Goal: Information Seeking & Learning: Compare options

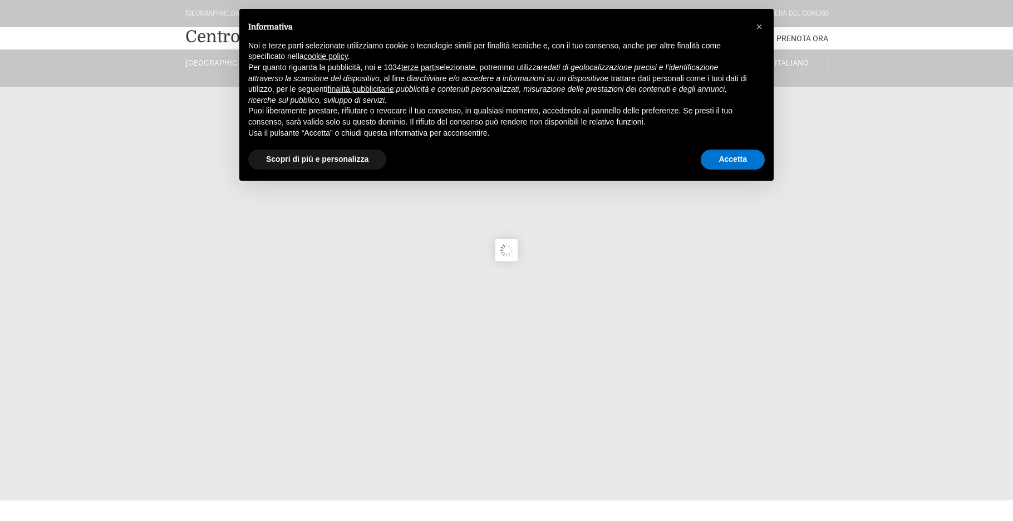
type input "23/08/2025"
type input "24/08/2025"
click at [749, 160] on button "Accetta" at bounding box center [733, 160] width 64 height 20
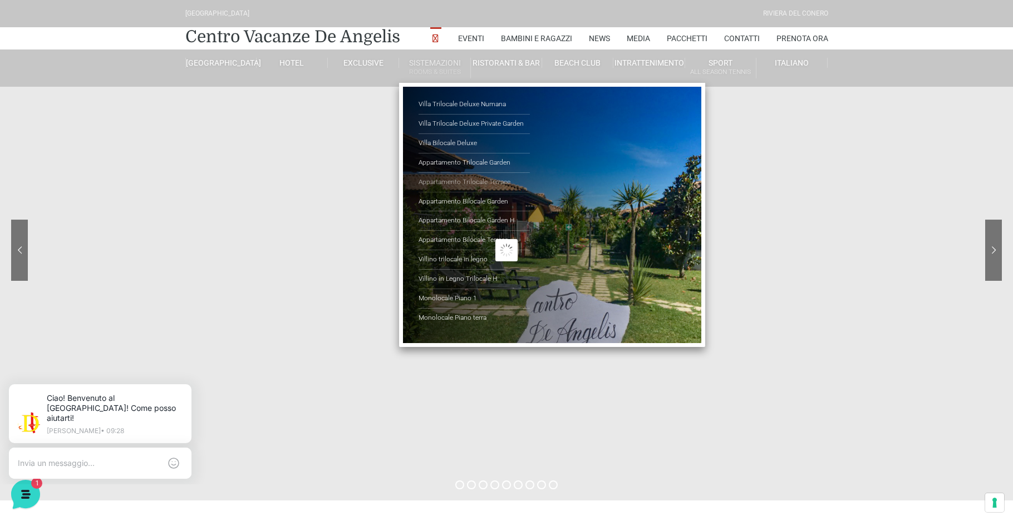
click at [472, 181] on link "Appartamento Trilocale Terrace" at bounding box center [474, 182] width 111 height 19
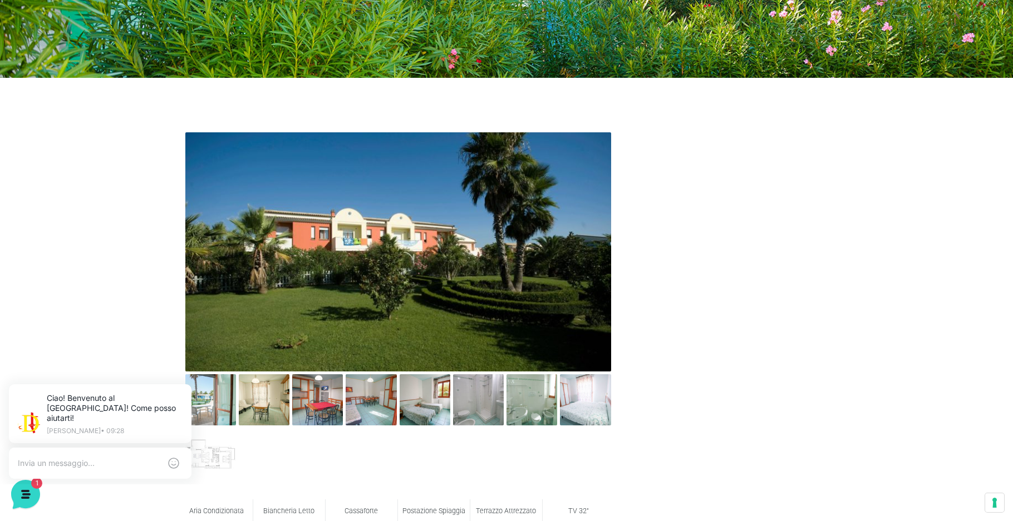
scroll to position [501, 0]
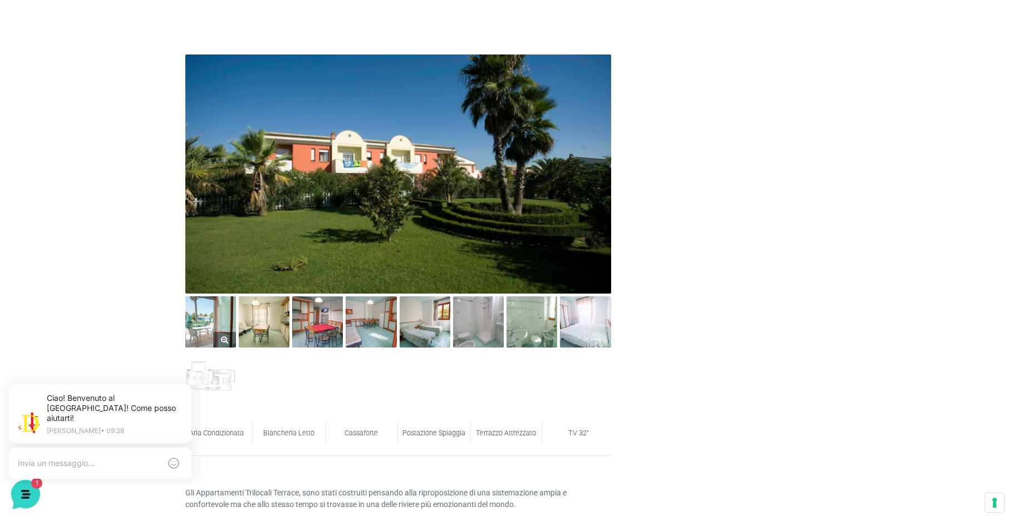
click at [204, 323] on img at bounding box center [210, 322] width 51 height 51
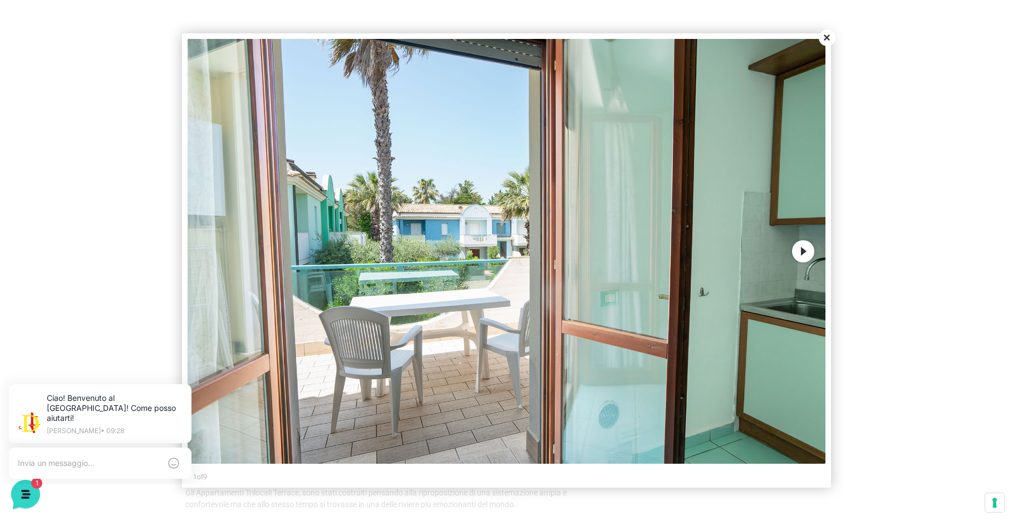
click at [799, 252] on button "Next" at bounding box center [803, 251] width 22 height 22
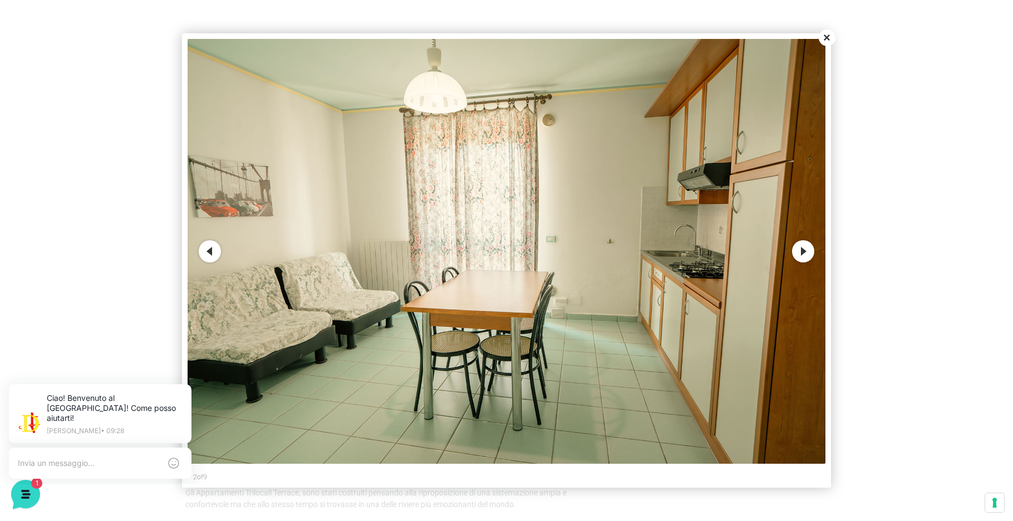
click at [799, 252] on button "Next" at bounding box center [803, 251] width 22 height 22
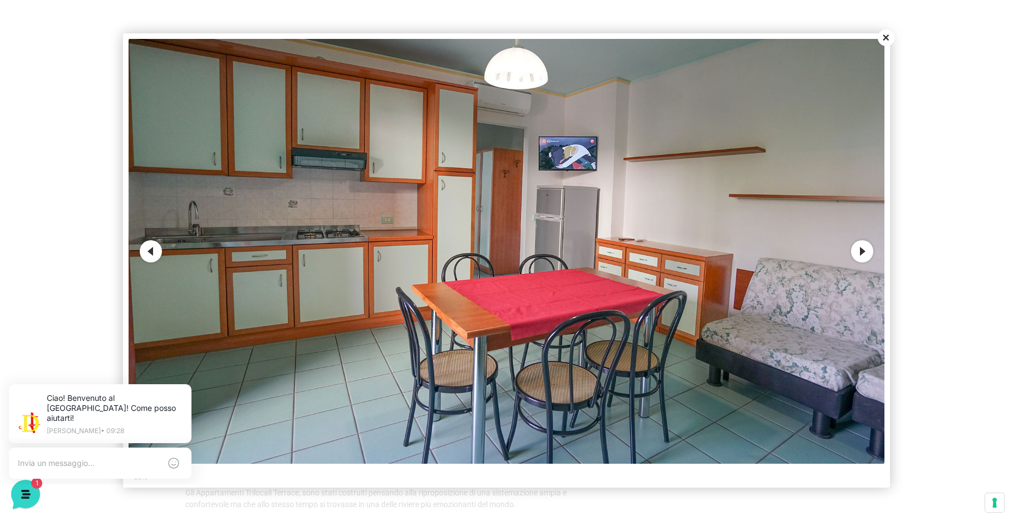
click at [867, 252] on button "Next" at bounding box center [862, 251] width 22 height 22
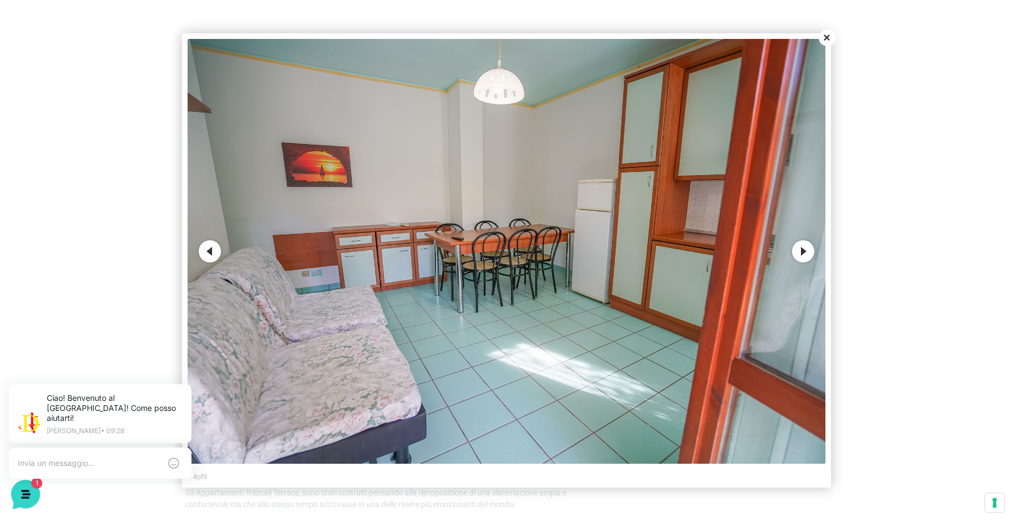
click at [789, 252] on img at bounding box center [507, 251] width 638 height 425
click at [806, 253] on button "Next" at bounding box center [803, 251] width 22 height 22
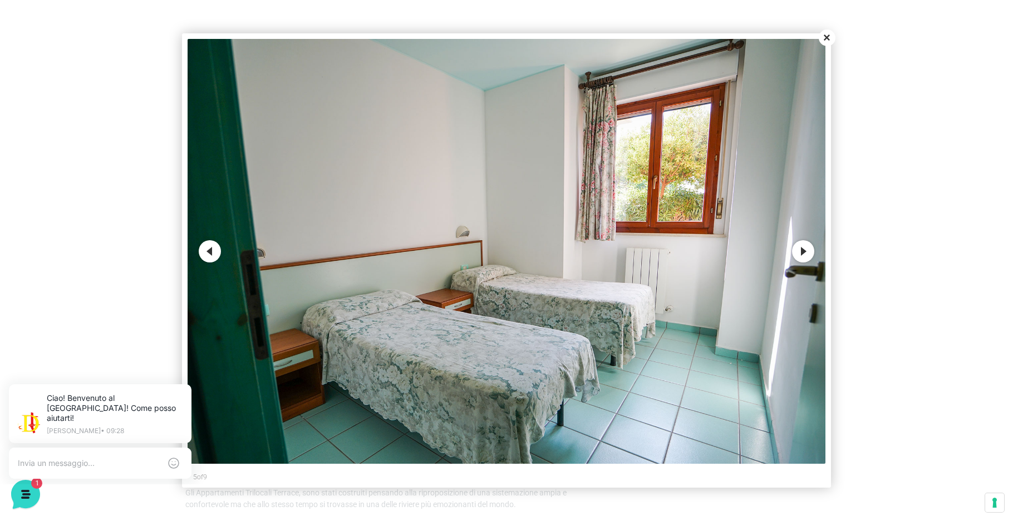
click at [806, 253] on button "Next" at bounding box center [803, 251] width 22 height 22
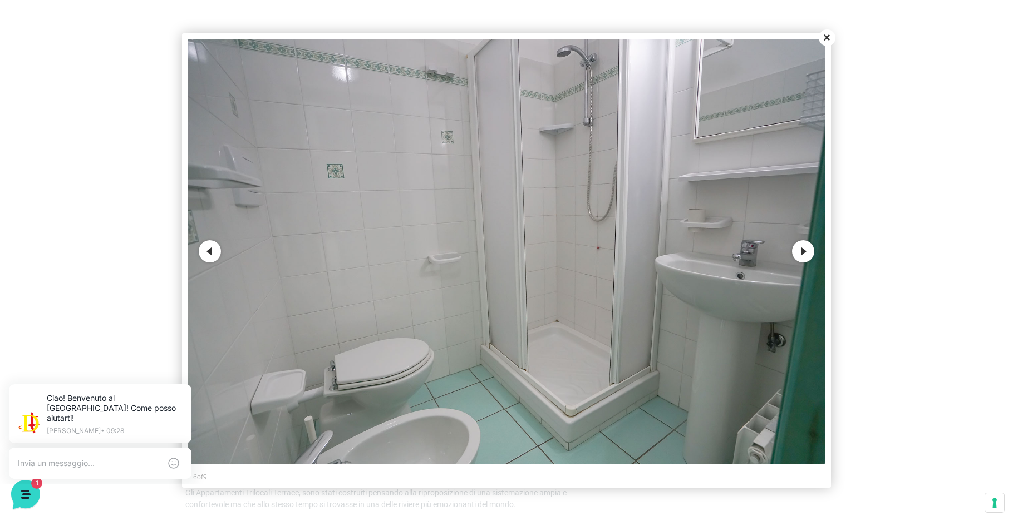
click at [806, 253] on button "Next" at bounding box center [803, 251] width 22 height 22
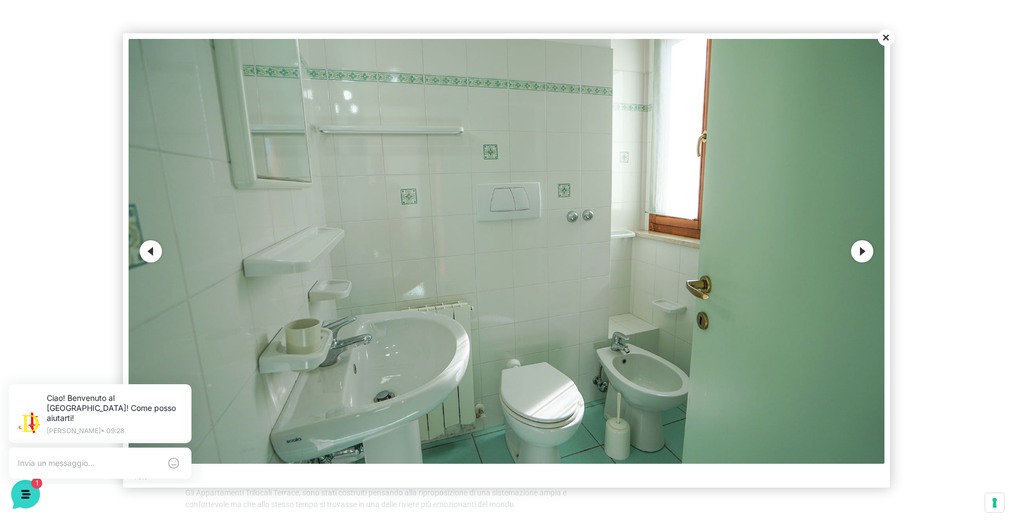
click at [864, 250] on button "Next" at bounding box center [862, 251] width 22 height 22
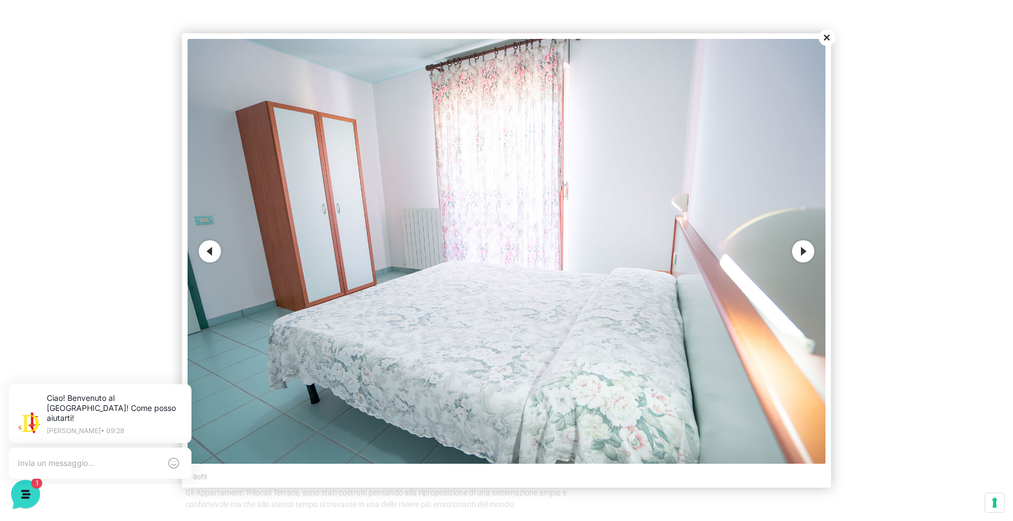
click at [800, 247] on button "Next" at bounding box center [803, 251] width 22 height 22
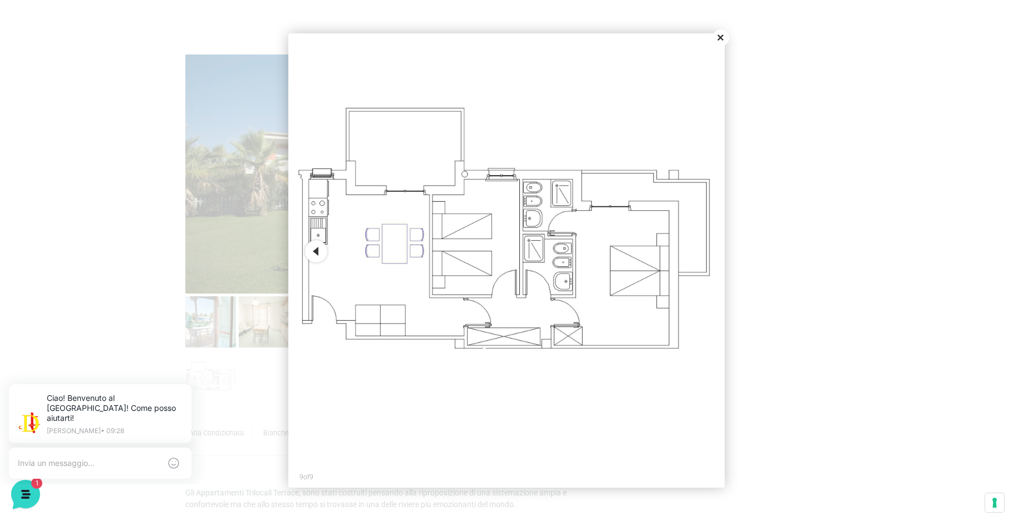
click at [316, 252] on button "Previous" at bounding box center [316, 251] width 22 height 22
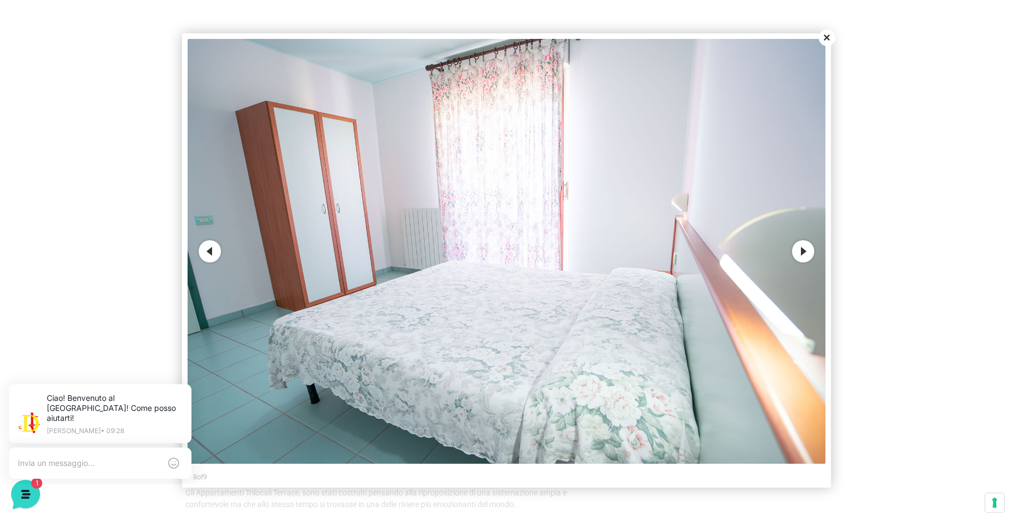
click at [208, 252] on button "Previous" at bounding box center [210, 251] width 22 height 22
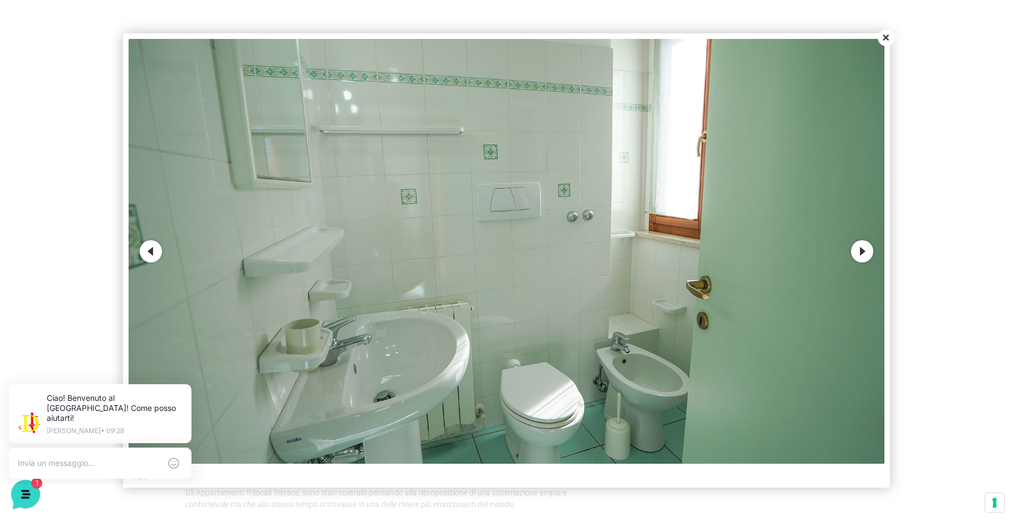
click at [211, 250] on img at bounding box center [507, 251] width 756 height 425
click at [152, 249] on button "Previous" at bounding box center [151, 251] width 22 height 22
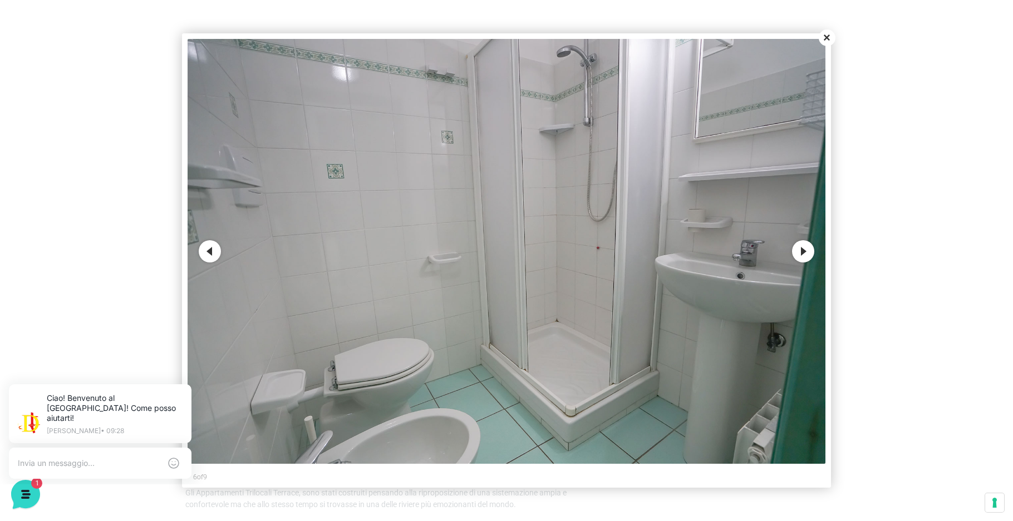
click at [205, 250] on button "Previous" at bounding box center [210, 251] width 22 height 22
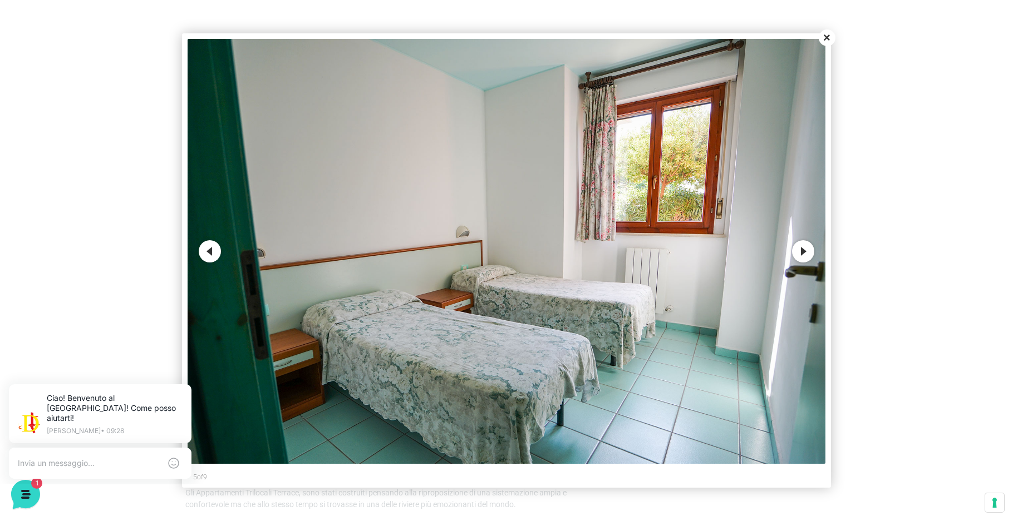
click at [209, 251] on button "Previous" at bounding box center [210, 251] width 22 height 22
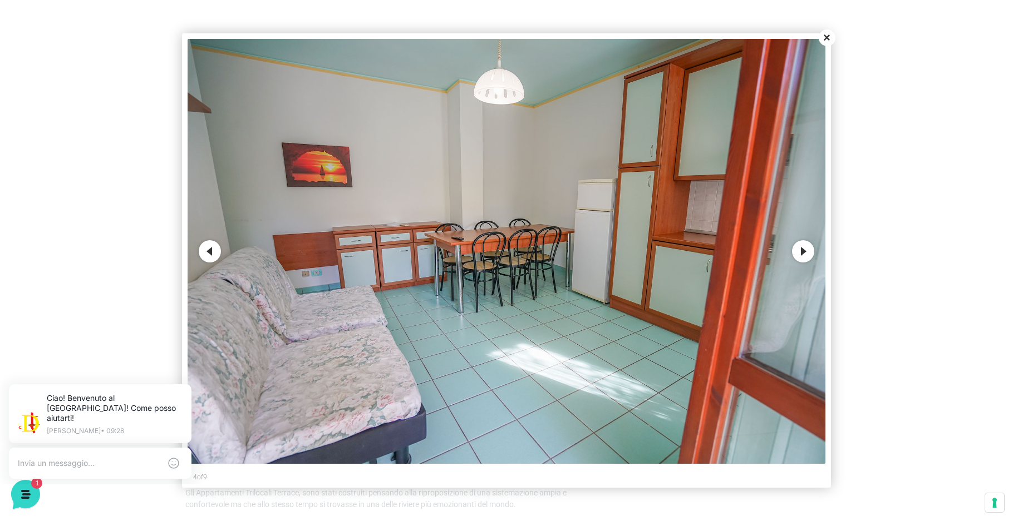
click at [795, 248] on button "Next" at bounding box center [803, 251] width 22 height 22
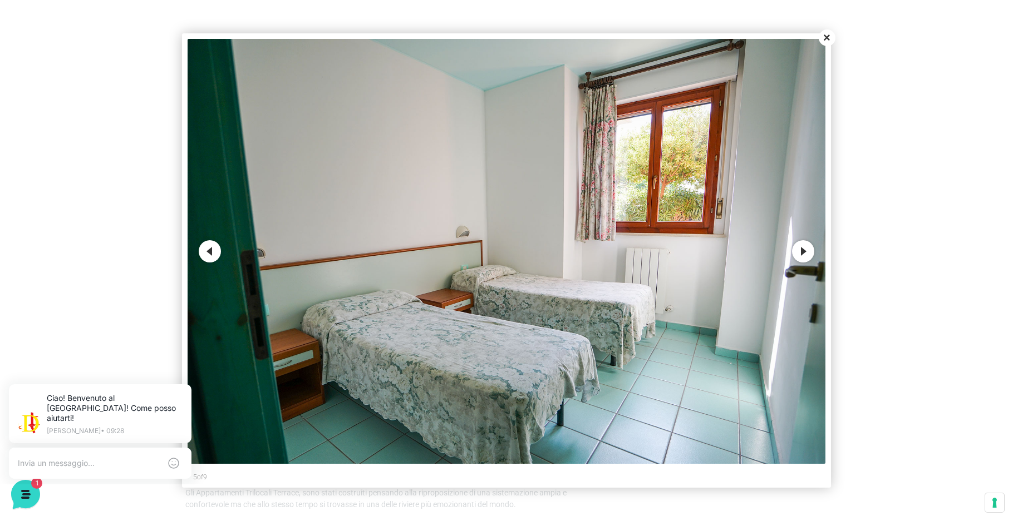
click at [214, 252] on button "Previous" at bounding box center [210, 251] width 22 height 22
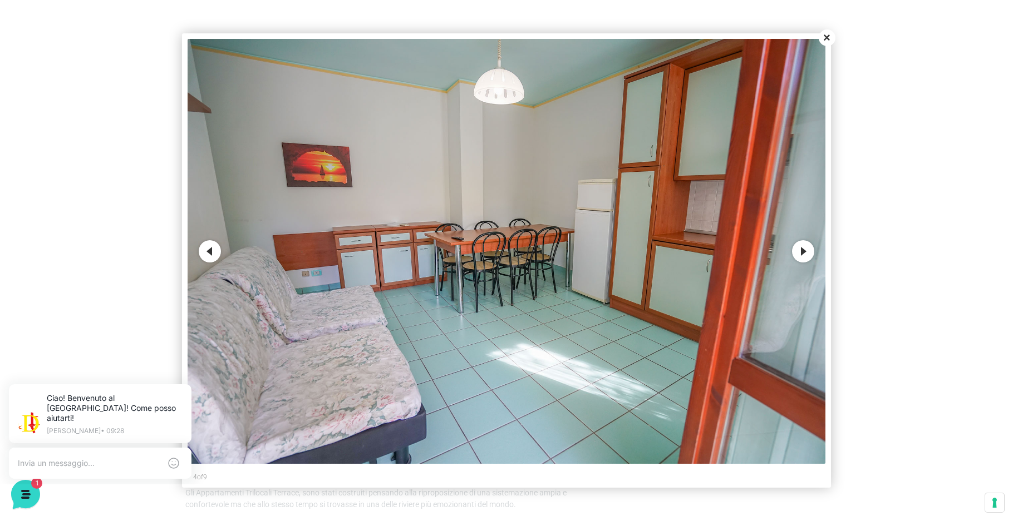
click at [214, 252] on button "Previous" at bounding box center [210, 251] width 22 height 22
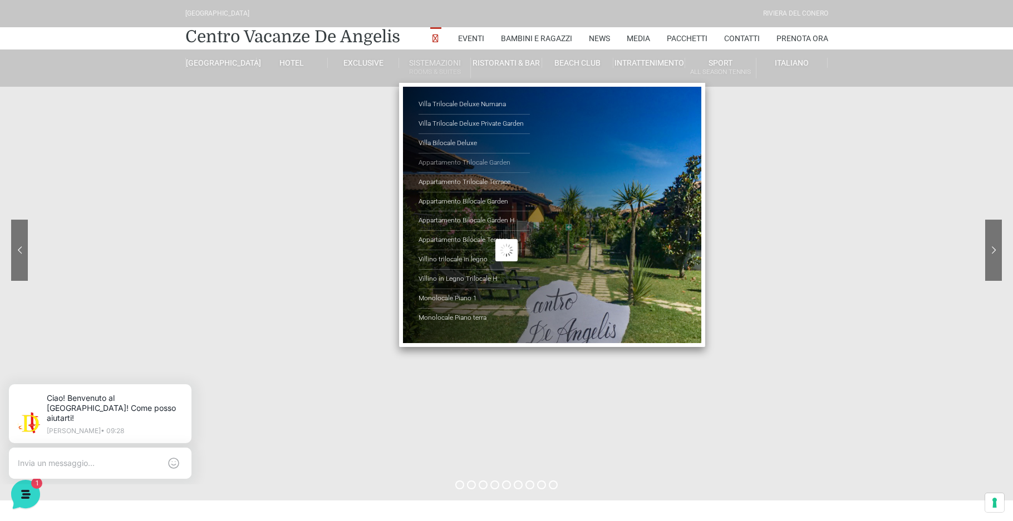
click at [461, 163] on link "Appartamento Trilocale Garden" at bounding box center [474, 163] width 111 height 19
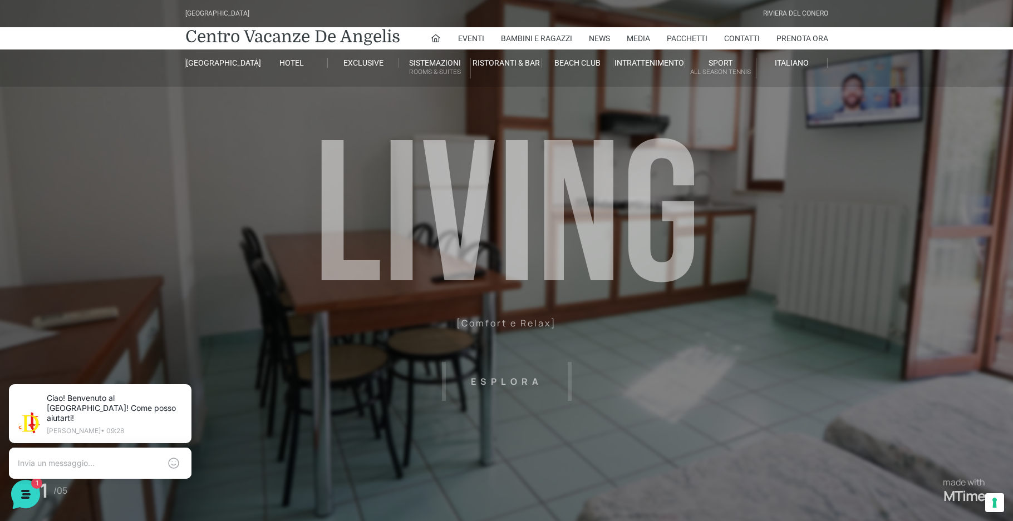
click at [204, 246] on header "Villaggio Hotel Resort Riviera Del Conero Centro Vacanze De Angelis Eventi Miss…" at bounding box center [506, 250] width 1013 height 501
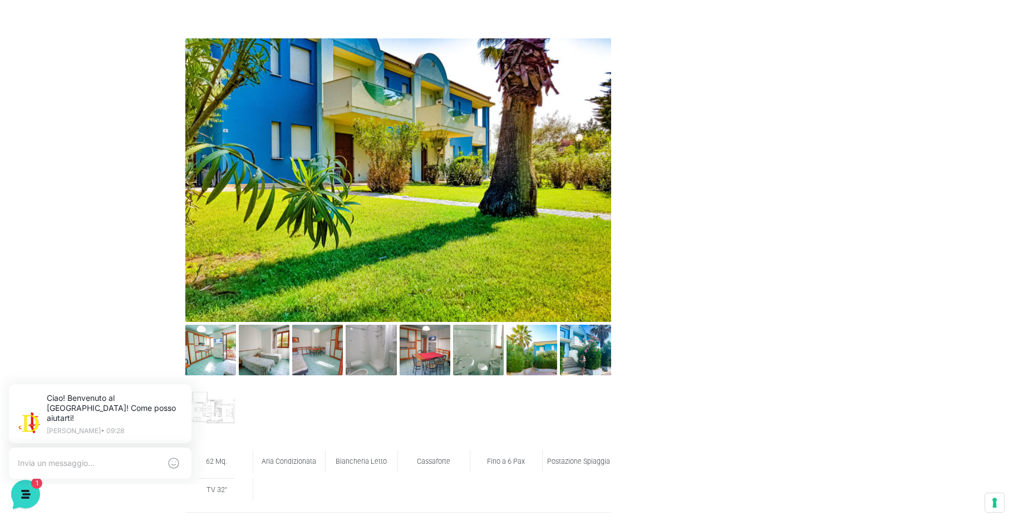
scroll to position [557, 0]
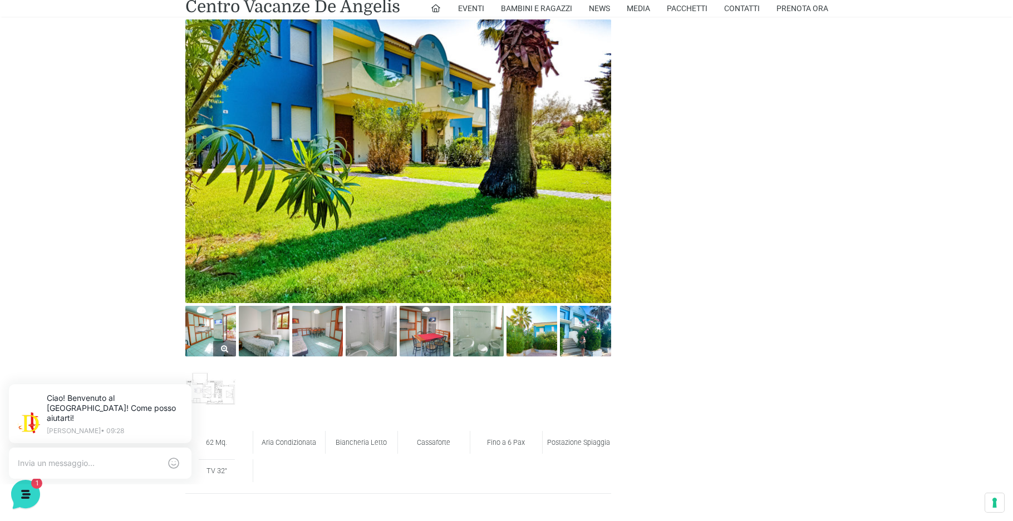
click at [215, 342] on link at bounding box center [210, 331] width 51 height 51
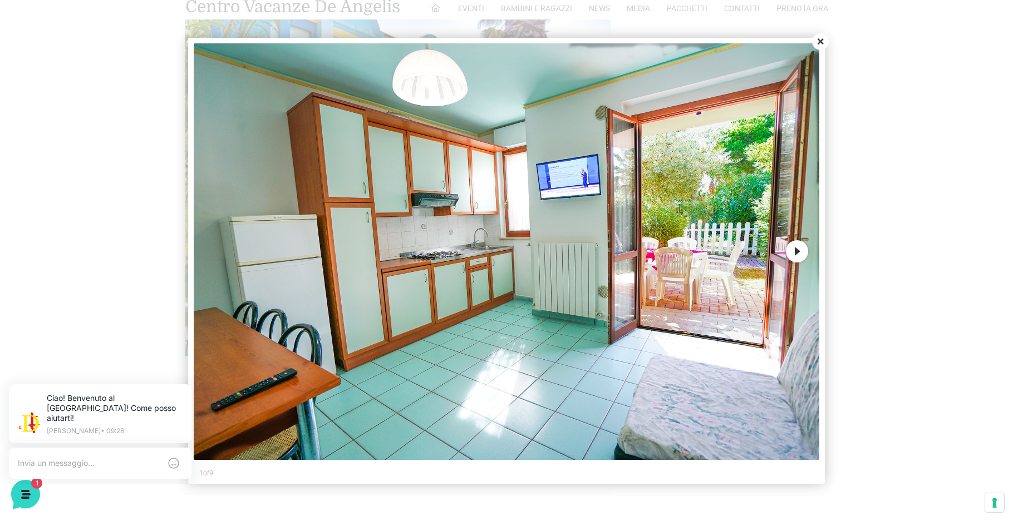
click at [799, 247] on button "Next" at bounding box center [797, 251] width 22 height 22
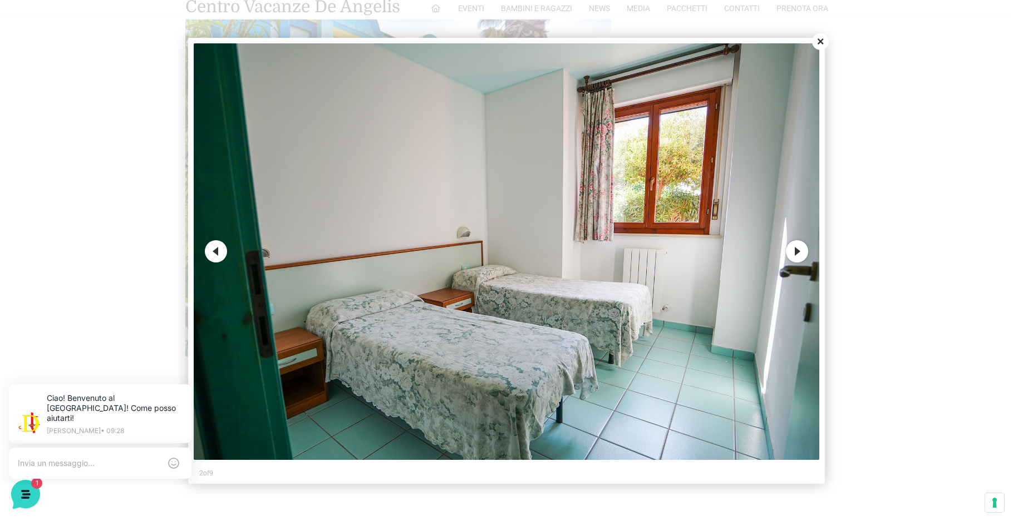
click at [799, 247] on button "Next" at bounding box center [797, 251] width 22 height 22
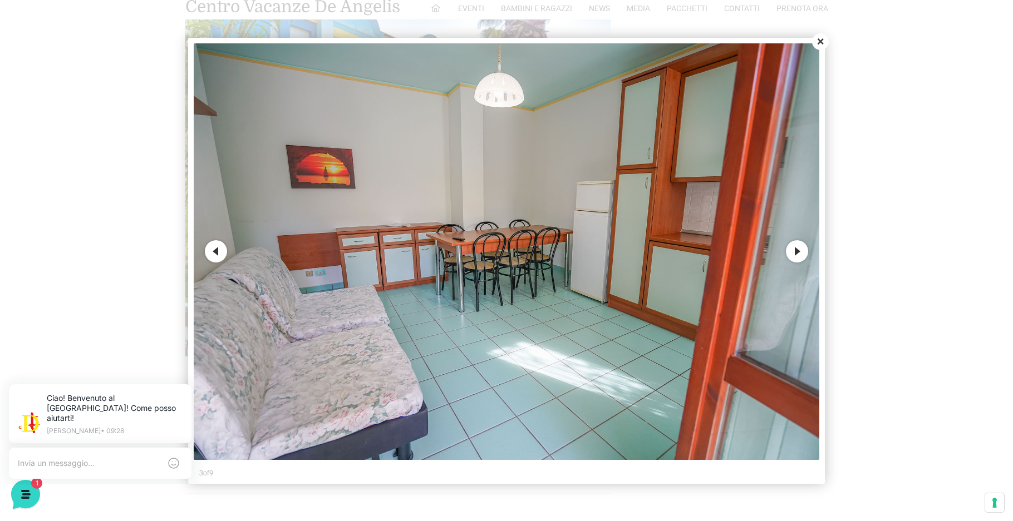
click at [799, 247] on button "Next" at bounding box center [797, 251] width 22 height 22
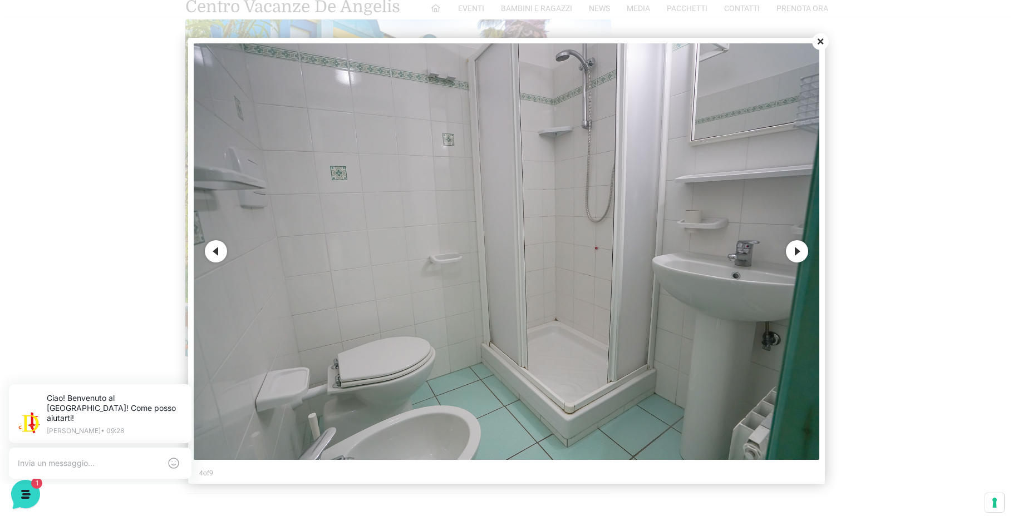
click at [798, 247] on button "Next" at bounding box center [797, 251] width 22 height 22
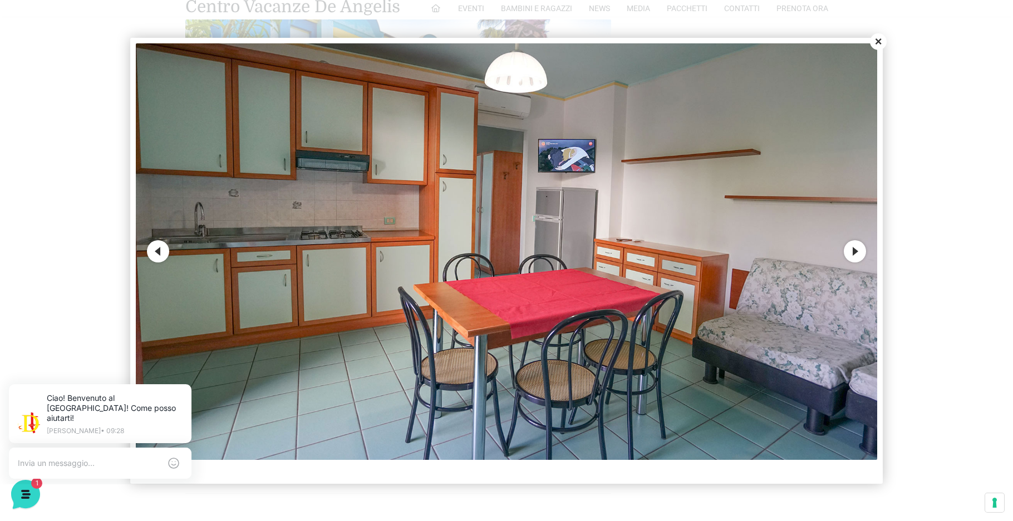
click at [857, 252] on button "Next" at bounding box center [855, 251] width 22 height 22
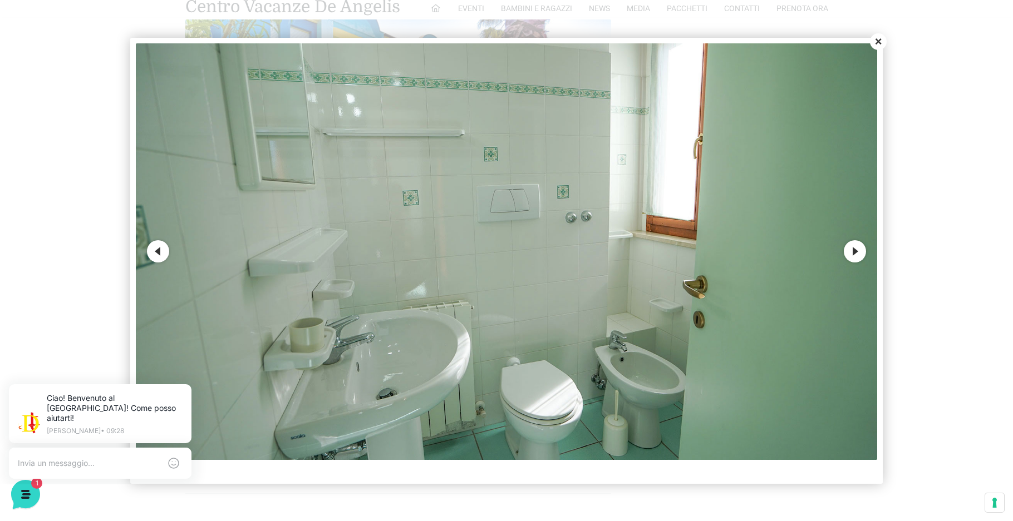
click at [855, 252] on button "Next" at bounding box center [855, 251] width 22 height 22
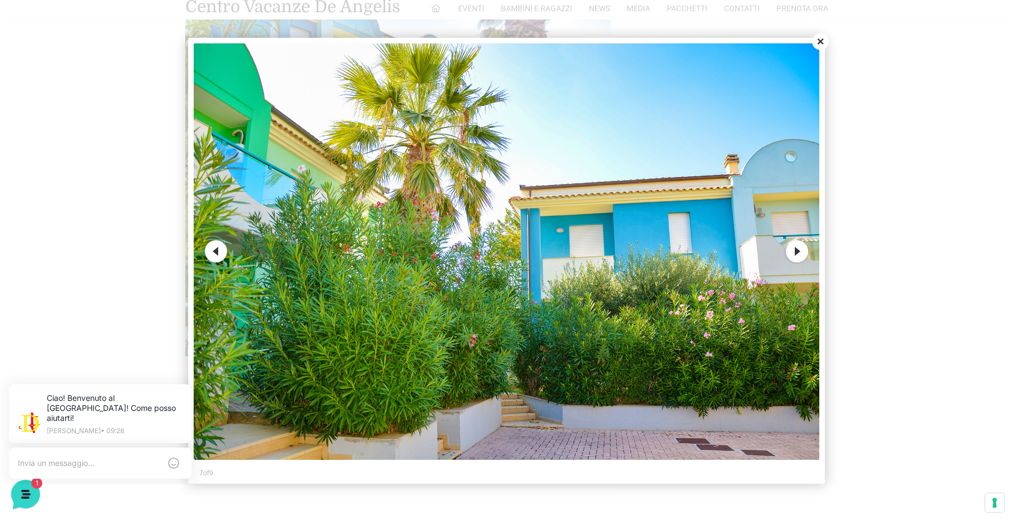
click at [820, 37] on button "Close" at bounding box center [820, 41] width 17 height 17
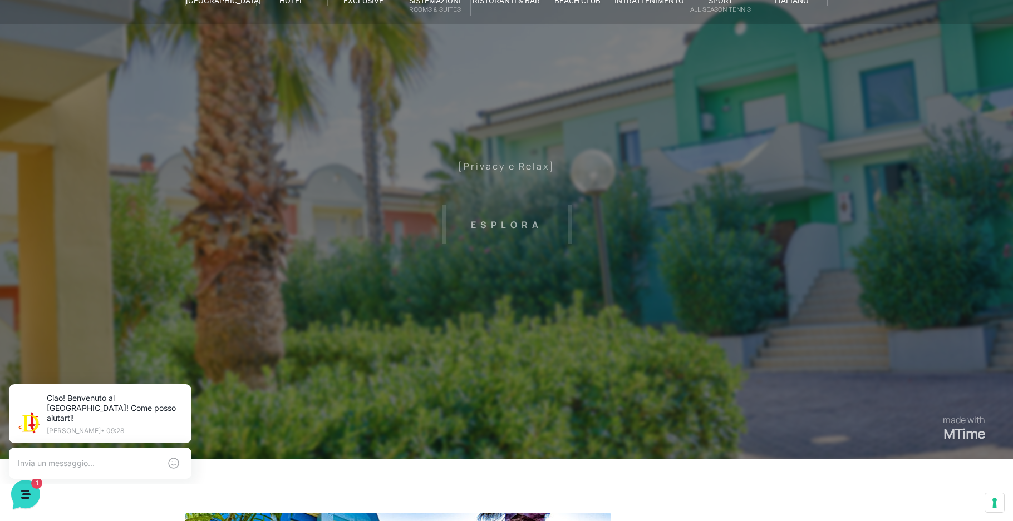
scroll to position [0, 0]
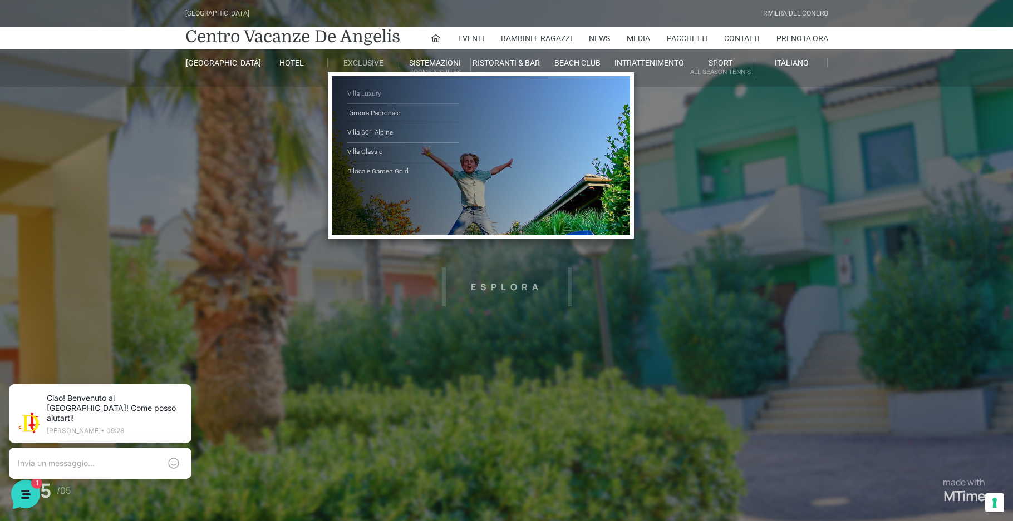
click at [373, 93] on link "Villa Luxury" at bounding box center [402, 94] width 111 height 19
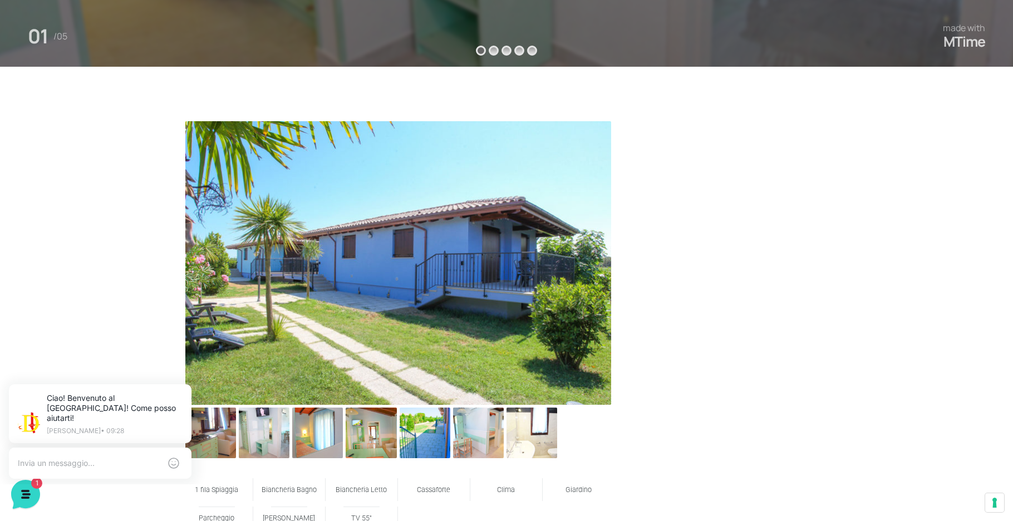
scroll to position [501, 0]
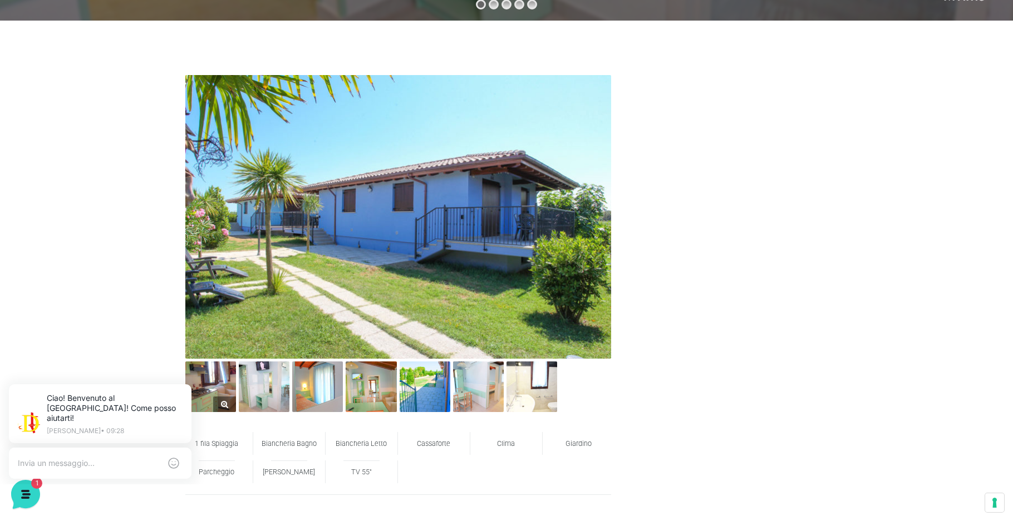
click at [219, 379] on img at bounding box center [210, 387] width 51 height 51
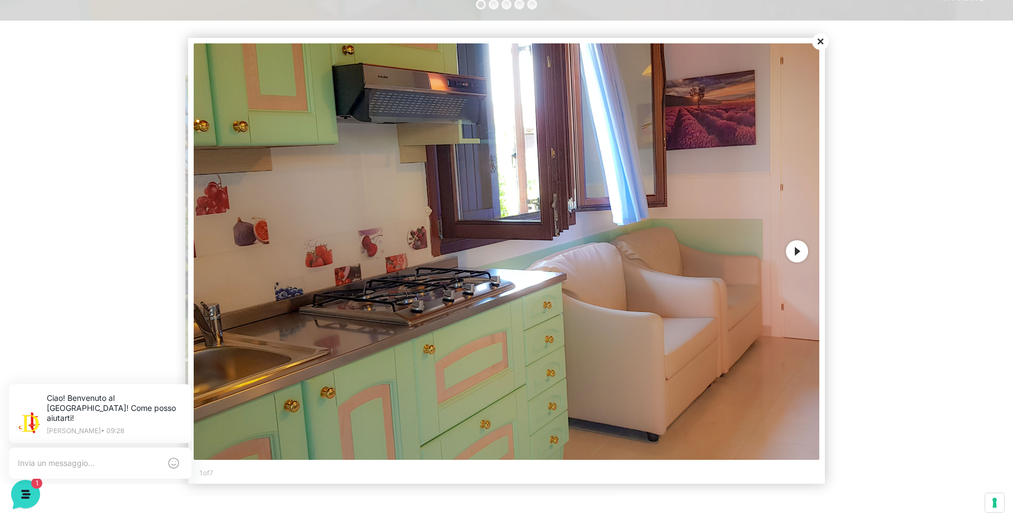
click at [795, 254] on button "Next" at bounding box center [797, 251] width 22 height 22
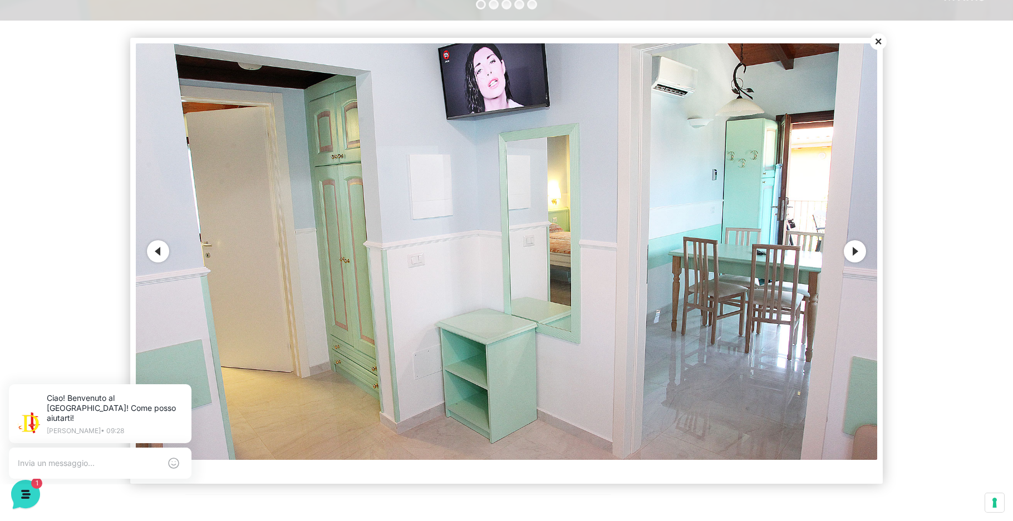
click at [846, 244] on img at bounding box center [506, 251] width 741 height 417
click at [853, 251] on button "Next" at bounding box center [855, 251] width 22 height 22
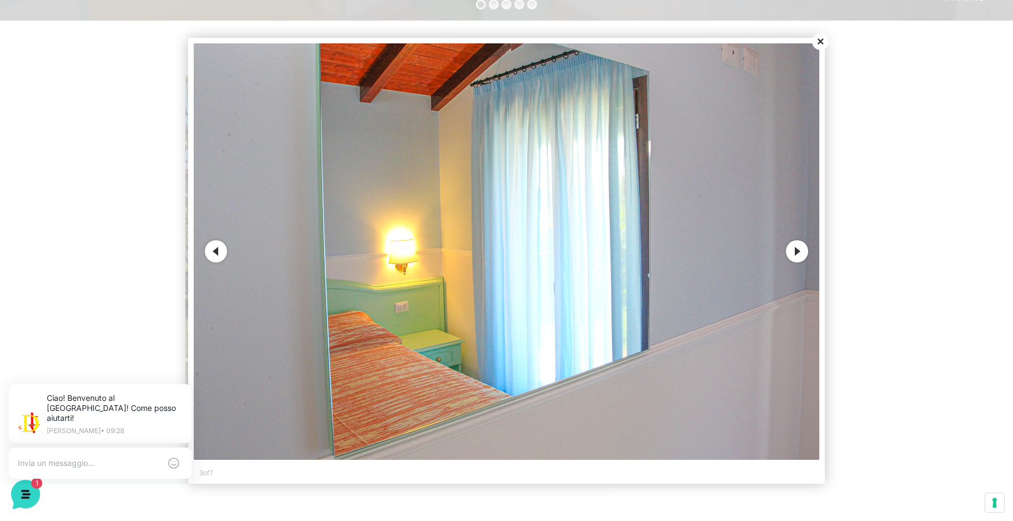
click at [795, 254] on button "Next" at bounding box center [797, 251] width 22 height 22
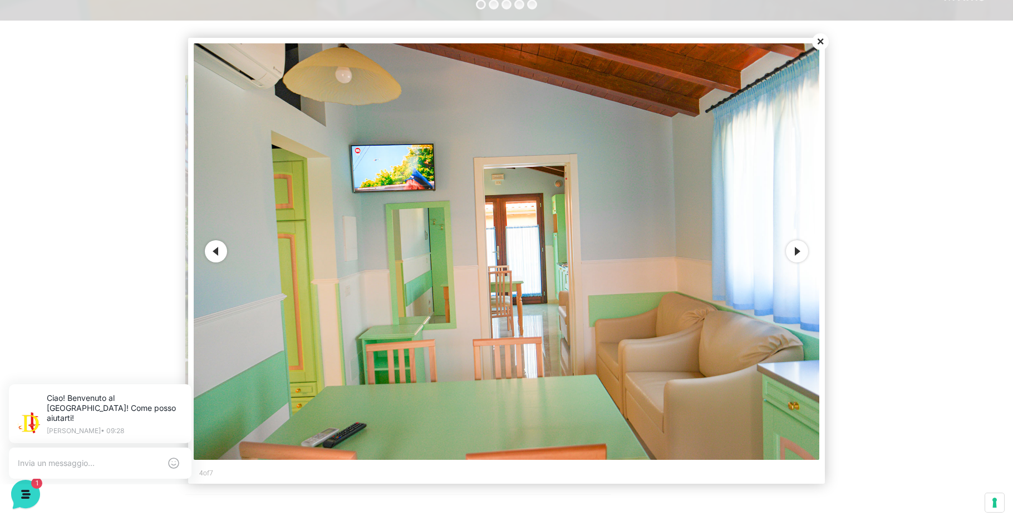
click at [795, 254] on button "Next" at bounding box center [797, 251] width 22 height 22
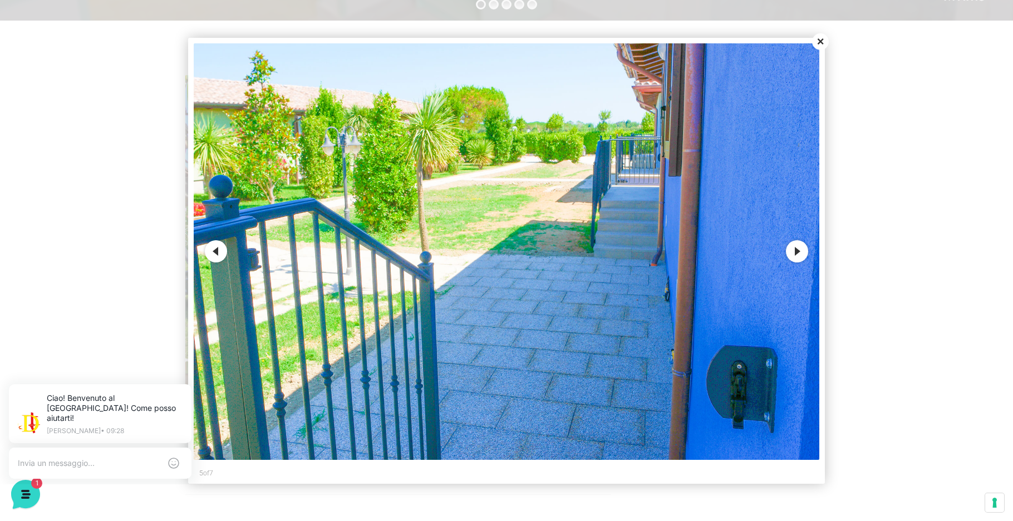
click at [795, 254] on button "Next" at bounding box center [797, 251] width 22 height 22
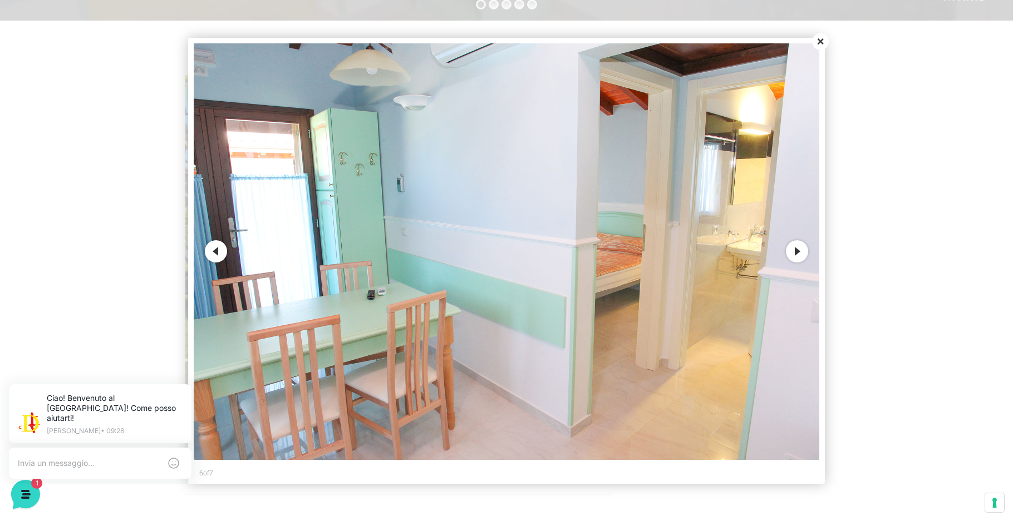
click at [795, 254] on button "Next" at bounding box center [797, 251] width 22 height 22
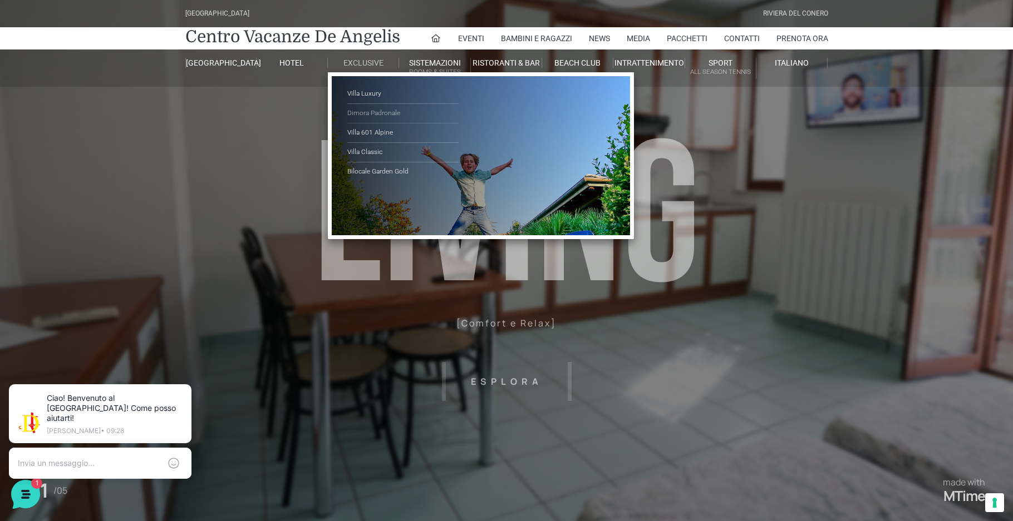
click at [382, 112] on link "Dimora Padronale" at bounding box center [402, 113] width 111 height 19
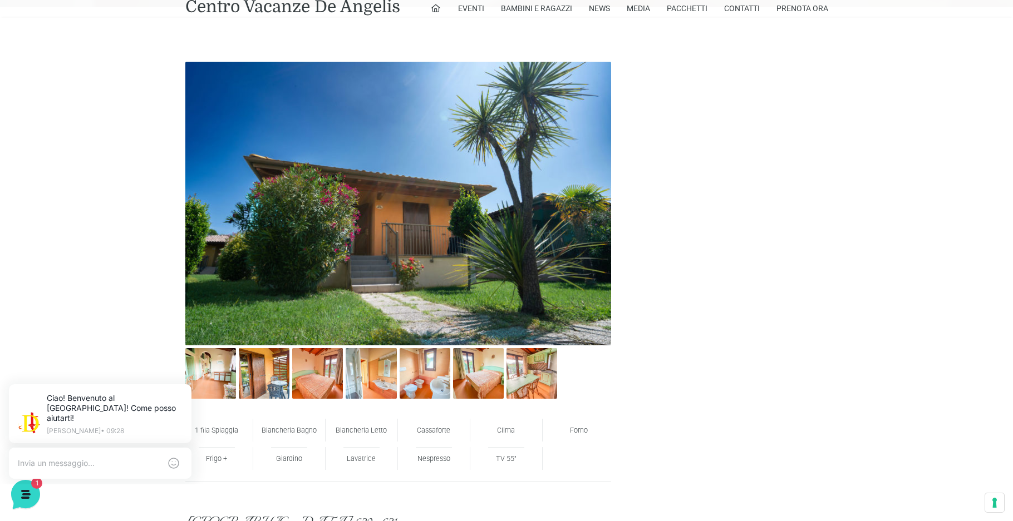
scroll to position [724, 0]
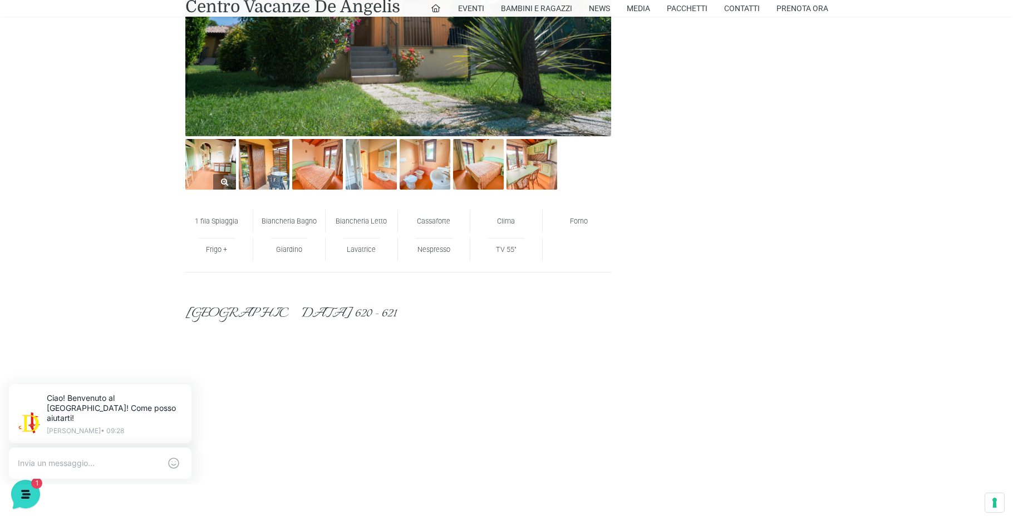
click at [219, 163] on img at bounding box center [210, 164] width 51 height 51
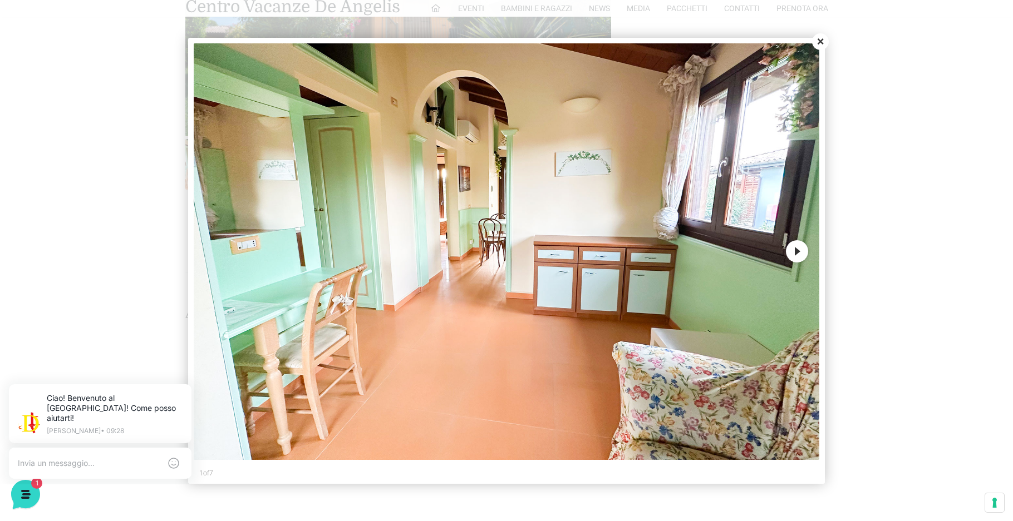
click at [799, 250] on button "Next" at bounding box center [797, 251] width 22 height 22
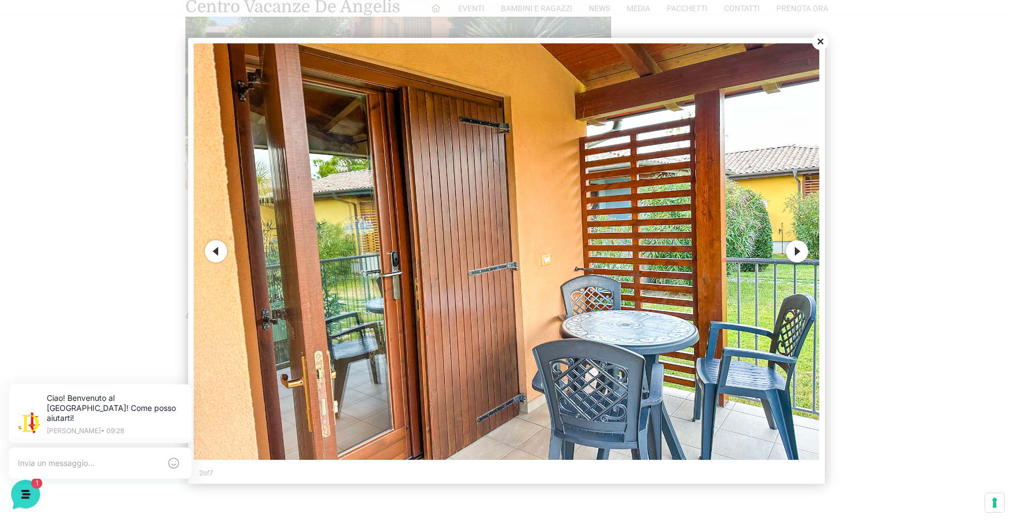
click at [799, 250] on button "Next" at bounding box center [797, 251] width 22 height 22
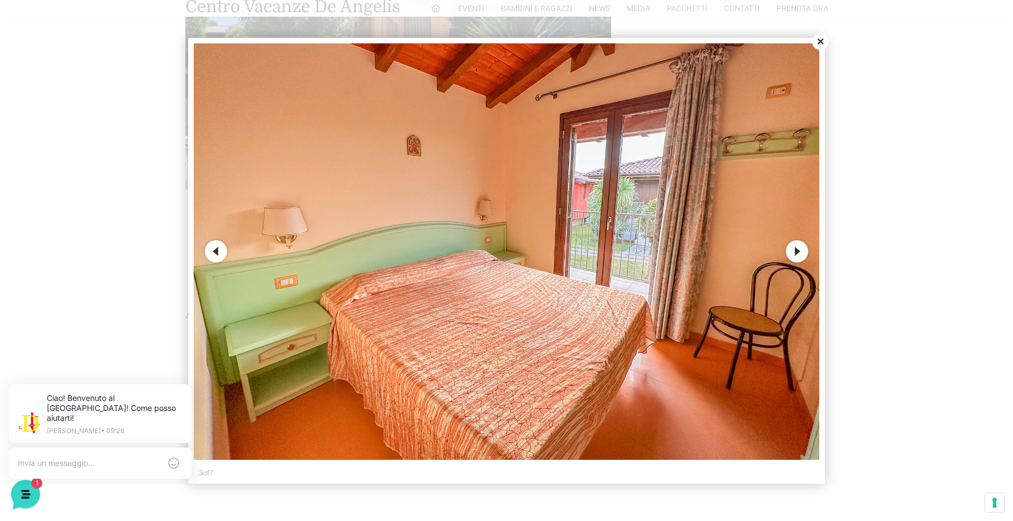
click at [799, 250] on button "Next" at bounding box center [797, 251] width 22 height 22
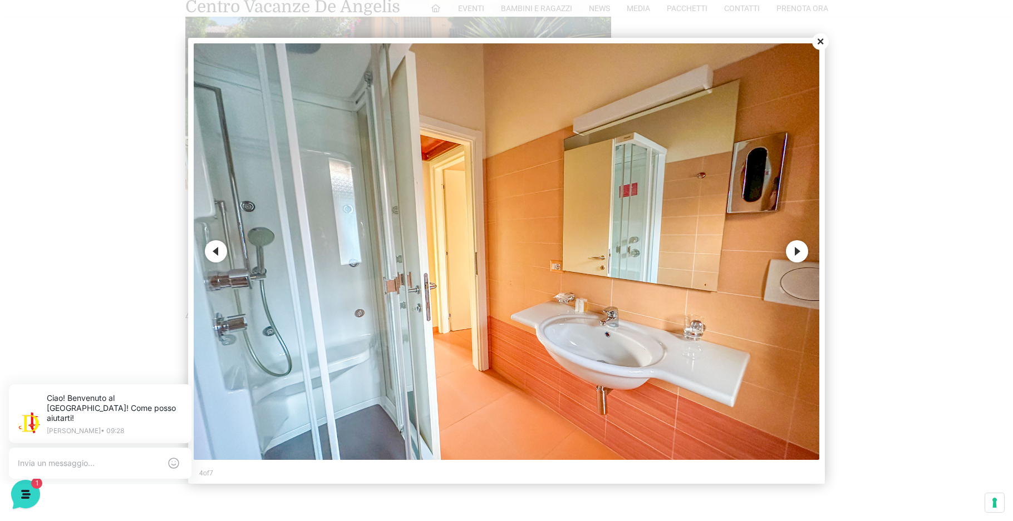
click at [799, 250] on button "Next" at bounding box center [797, 251] width 22 height 22
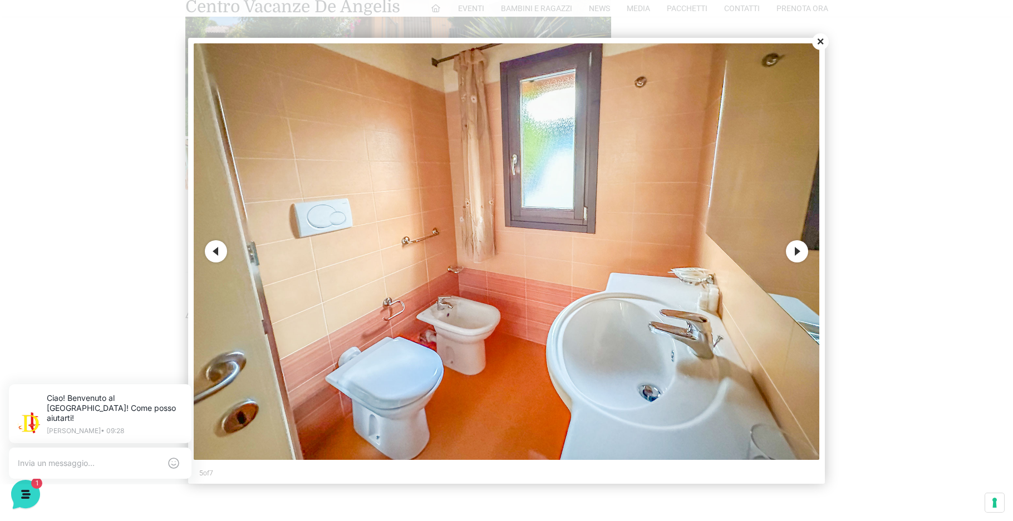
click at [799, 250] on button "Next" at bounding box center [797, 251] width 22 height 22
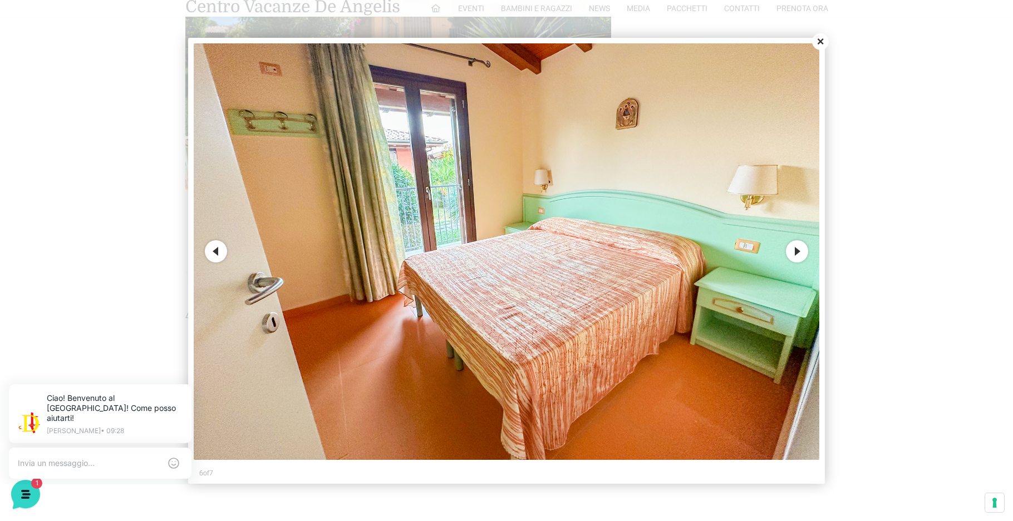
click at [799, 250] on button "Next" at bounding box center [797, 251] width 22 height 22
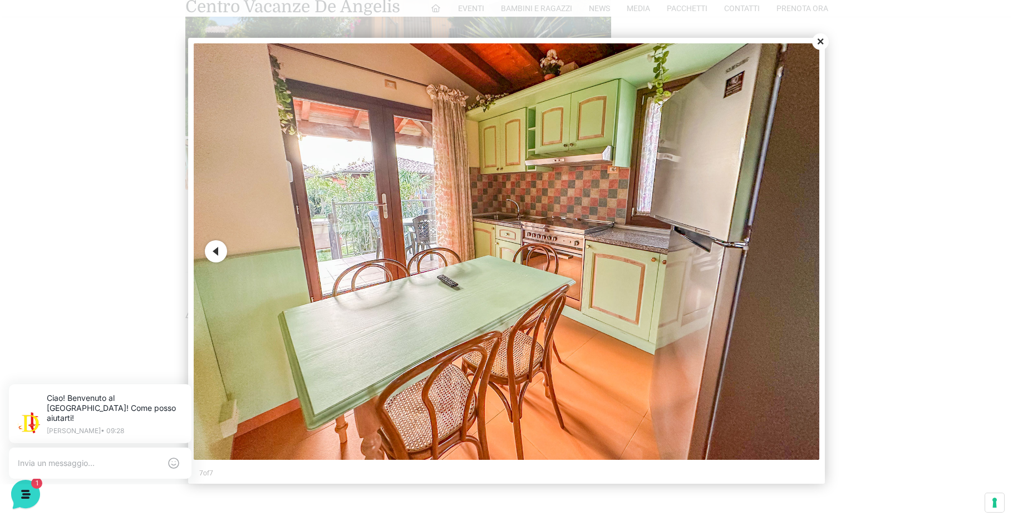
click at [799, 250] on img at bounding box center [507, 251] width 626 height 417
